Goal: Task Accomplishment & Management: Complete application form

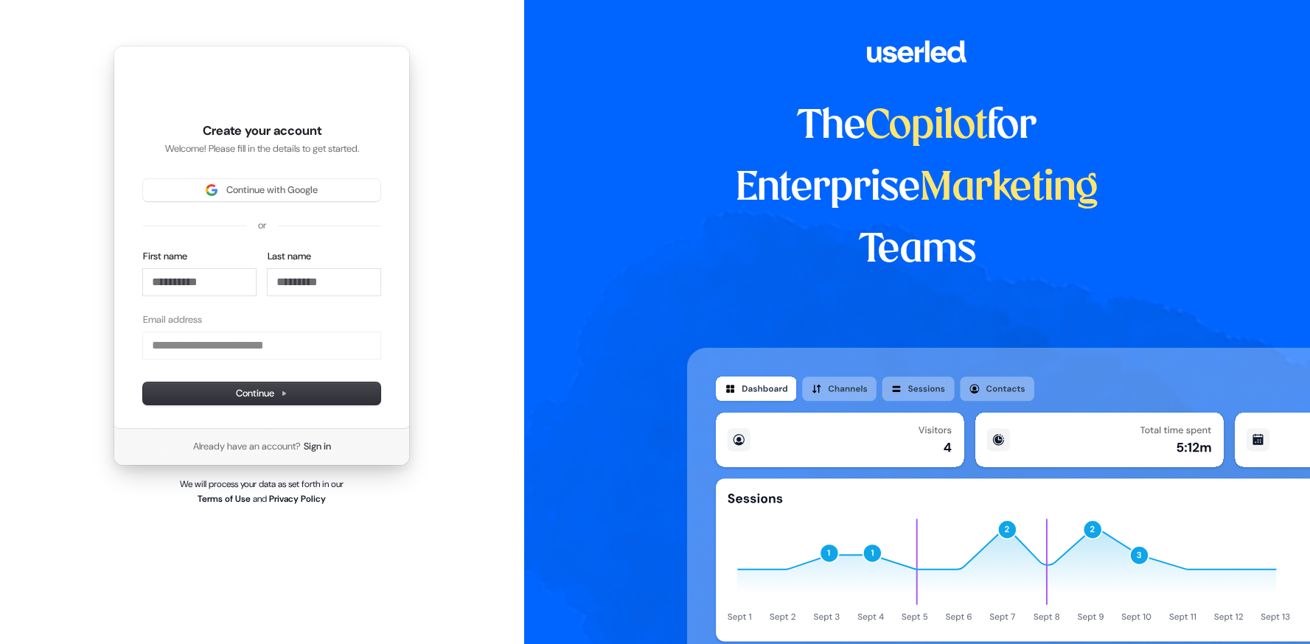
type input "**********"
click at [255, 193] on span "Continue with Google" at bounding box center [271, 190] width 91 height 13
type input "**********"
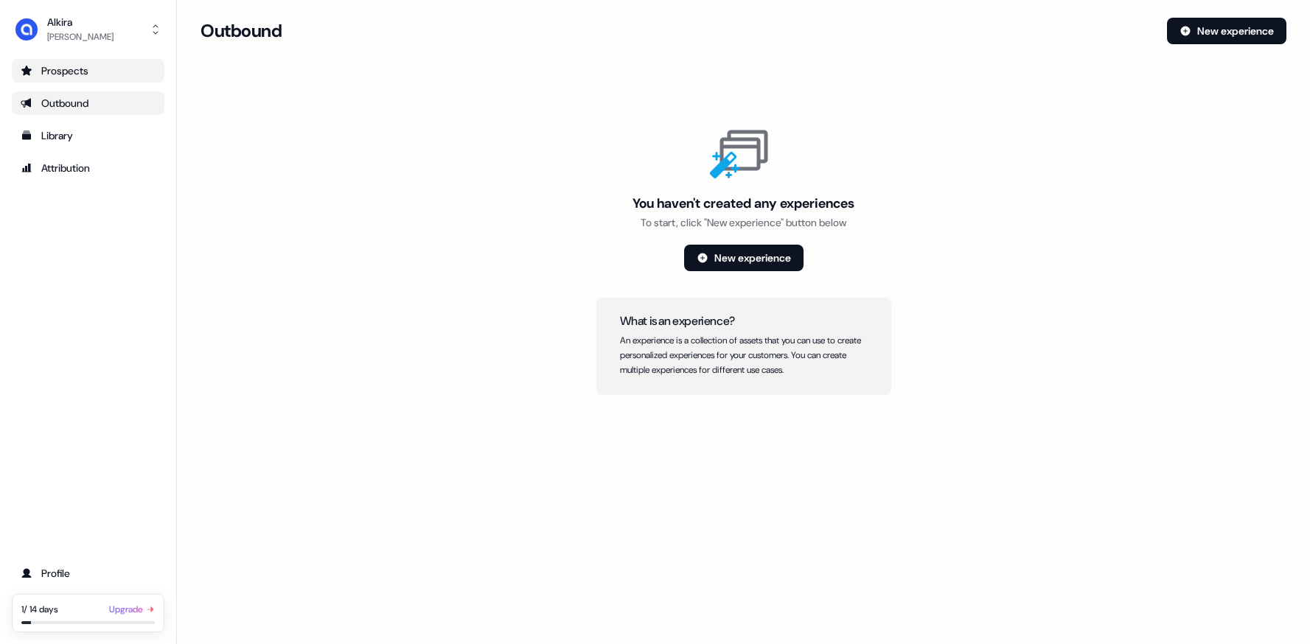
click at [74, 71] on div "Prospects" at bounding box center [88, 70] width 135 height 15
